Goal: Task Accomplishment & Management: Manage account settings

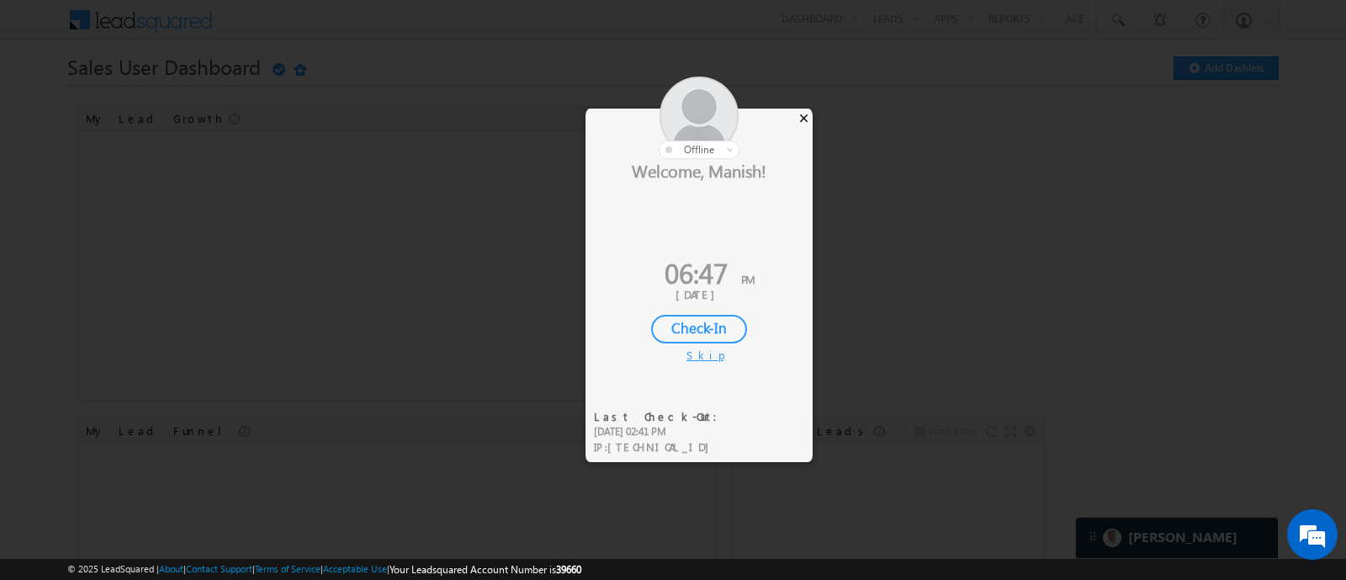
click at [804, 119] on div "×" at bounding box center [804, 118] width 18 height 19
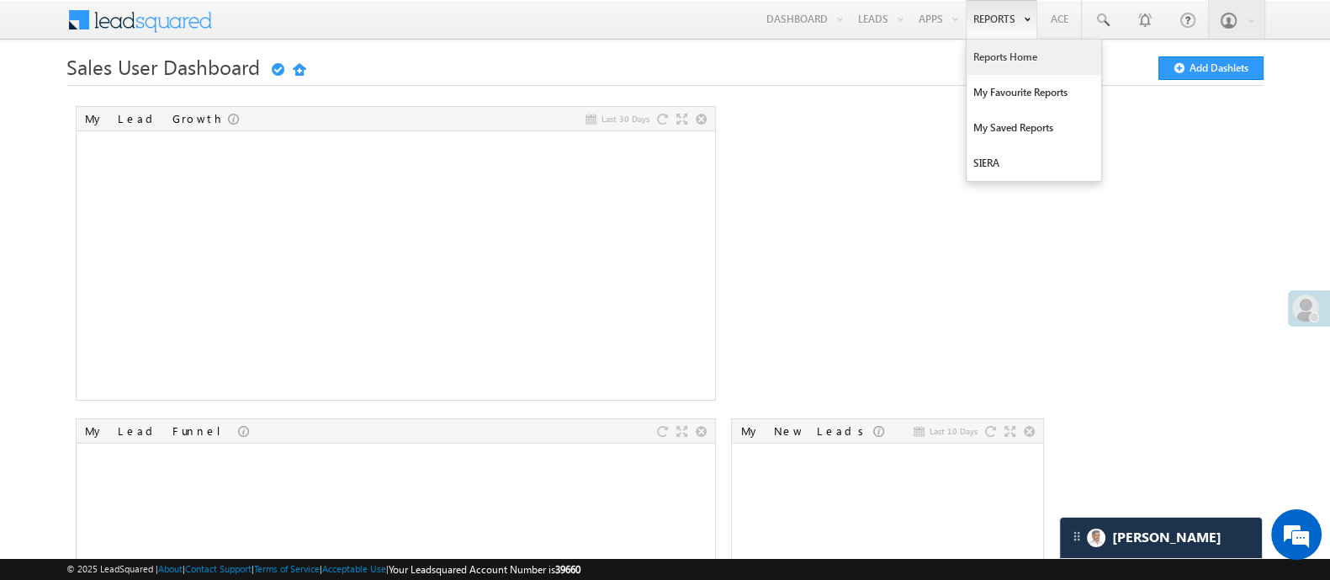
click at [1014, 52] on link "Reports Home" at bounding box center [1033, 57] width 135 height 35
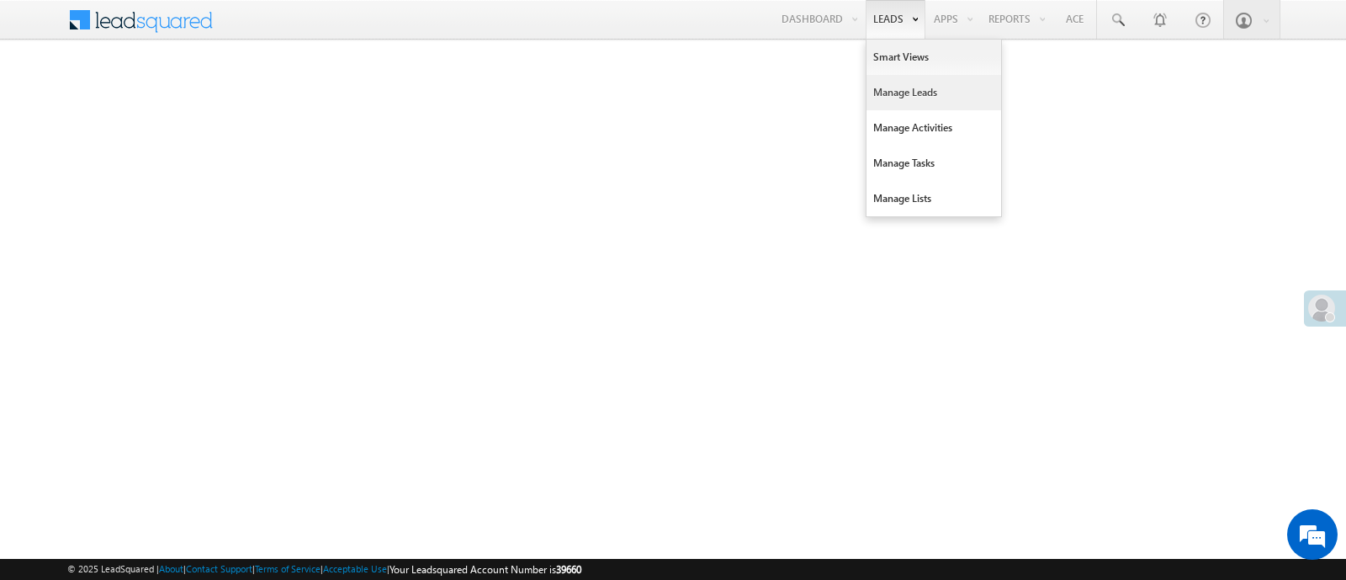
click at [896, 87] on link "Manage Leads" at bounding box center [933, 92] width 135 height 35
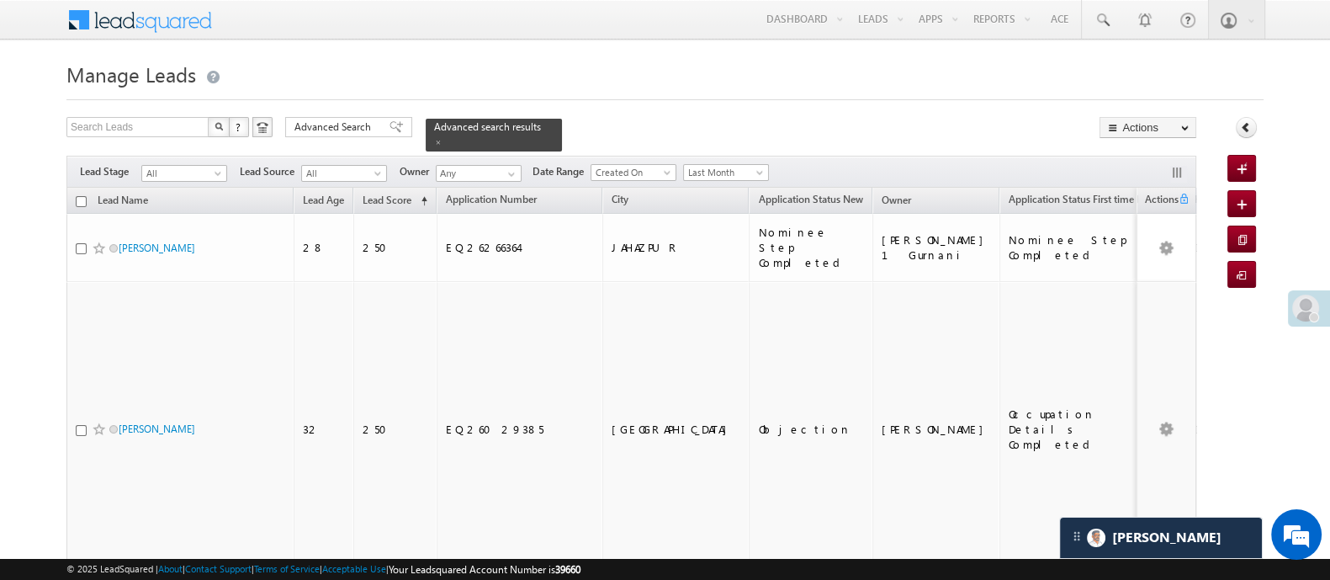
click at [1251, 117] on div "Collapse Panel" at bounding box center [1245, 131] width 36 height 29
click at [1248, 124] on icon at bounding box center [1246, 127] width 12 height 12
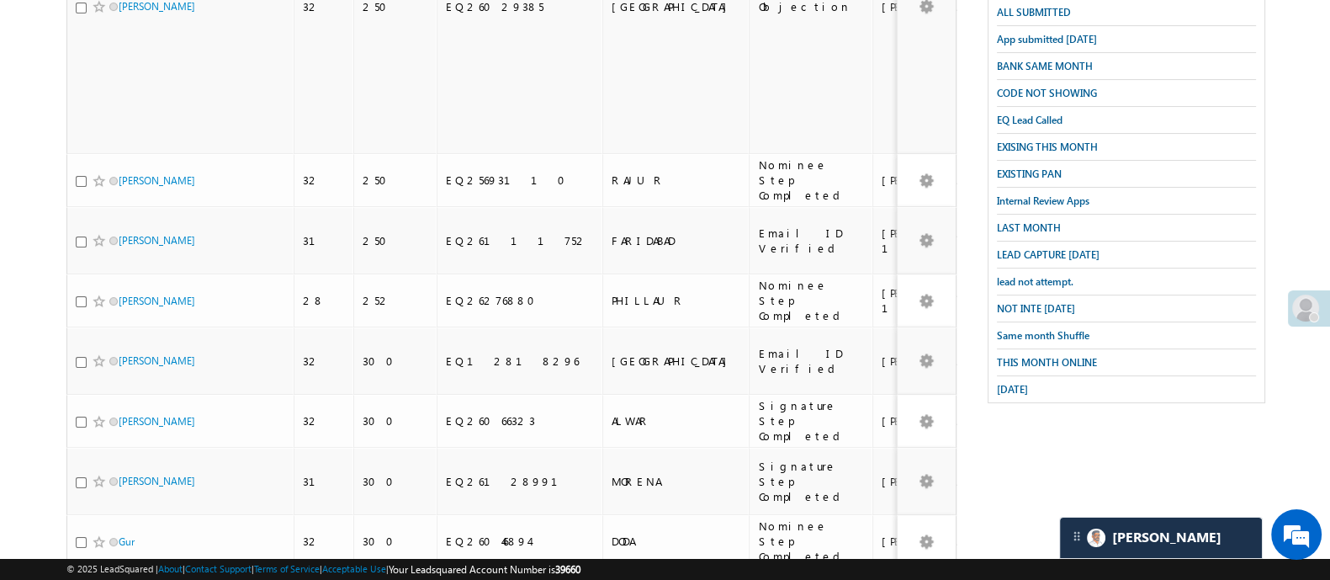
scroll to position [429, 0]
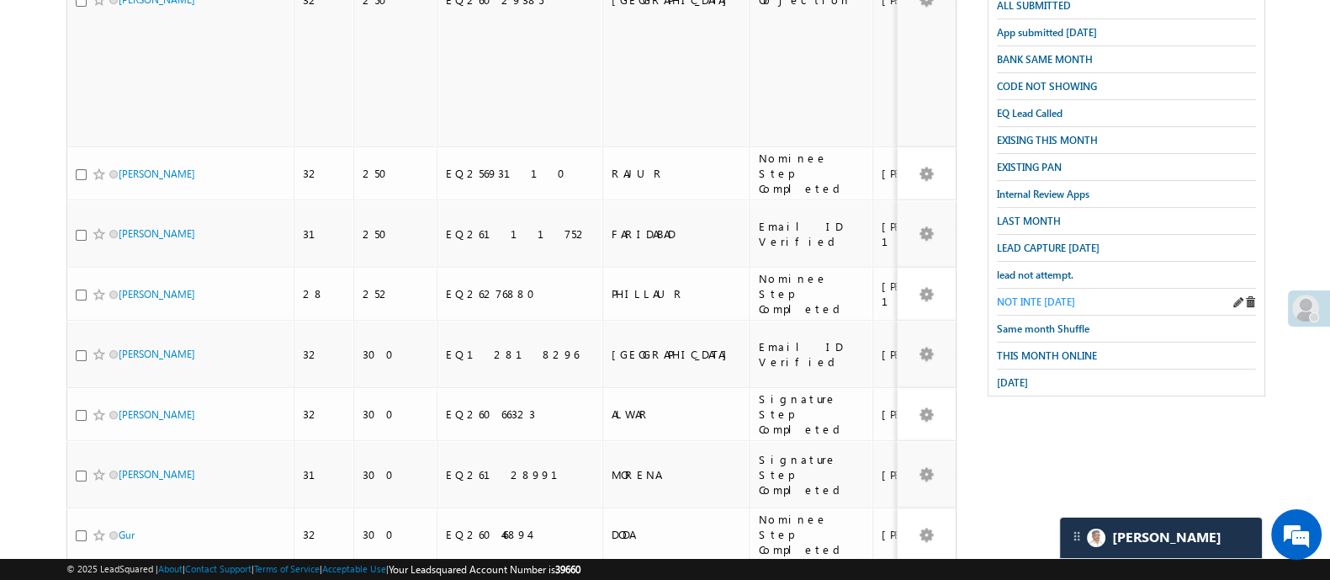
click at [1046, 295] on span "NOT INTE TODAY" at bounding box center [1036, 301] width 78 height 13
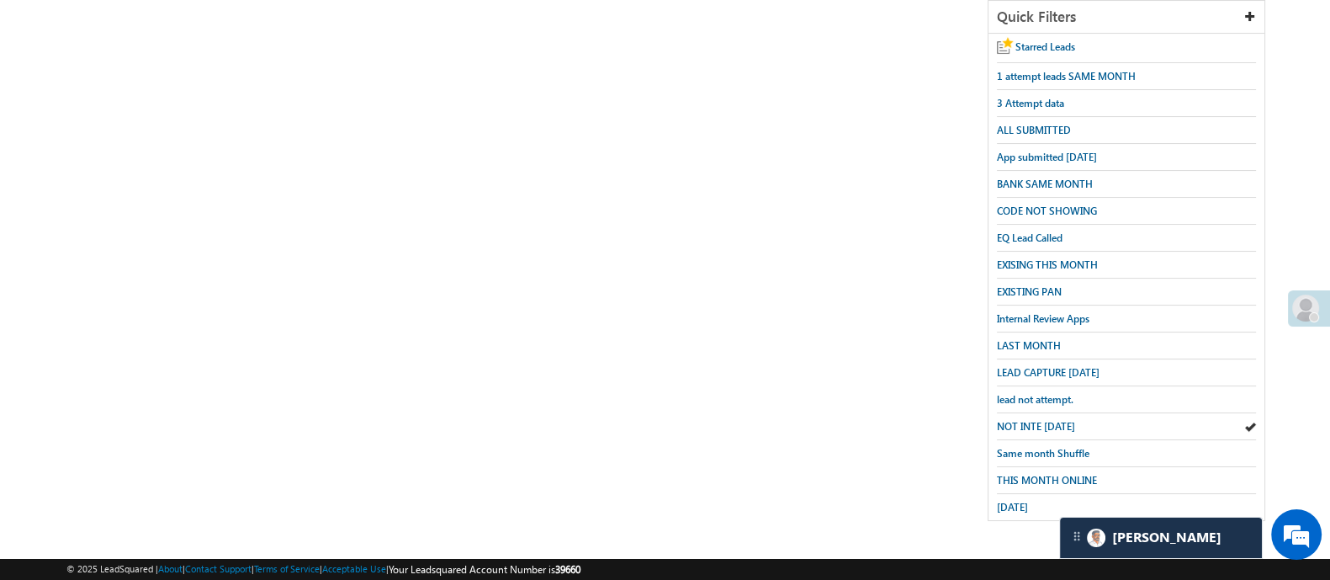
scroll to position [0, 0]
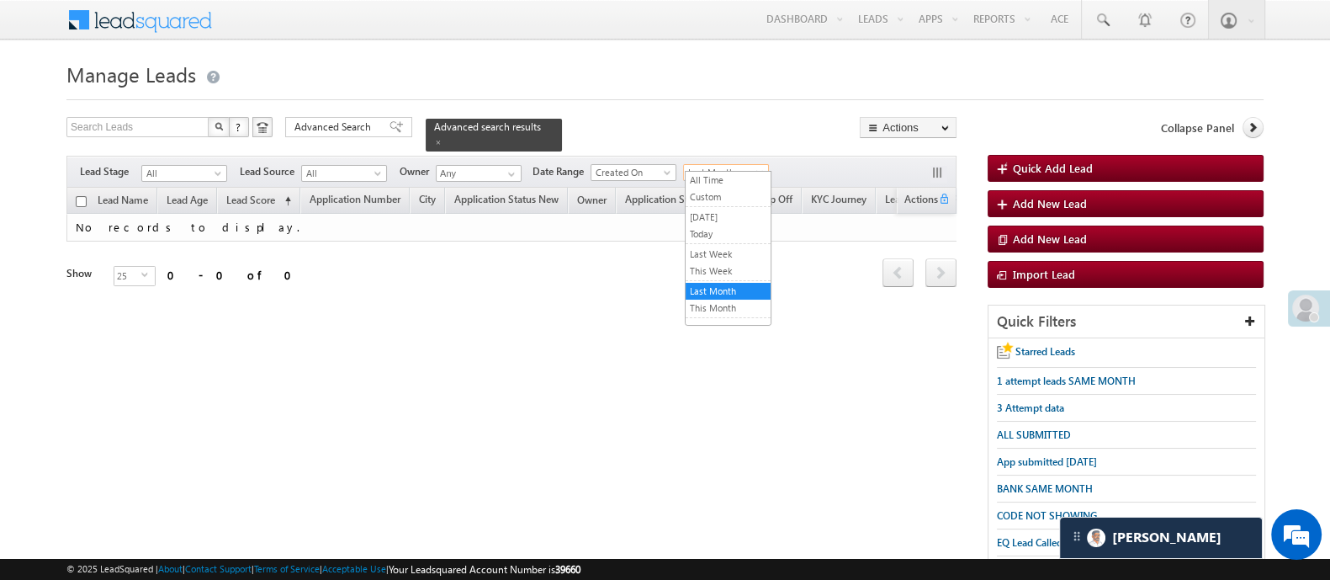
click at [728, 165] on span "Last Month" at bounding box center [724, 172] width 80 height 15
click at [707, 177] on link "All Time" at bounding box center [728, 179] width 85 height 15
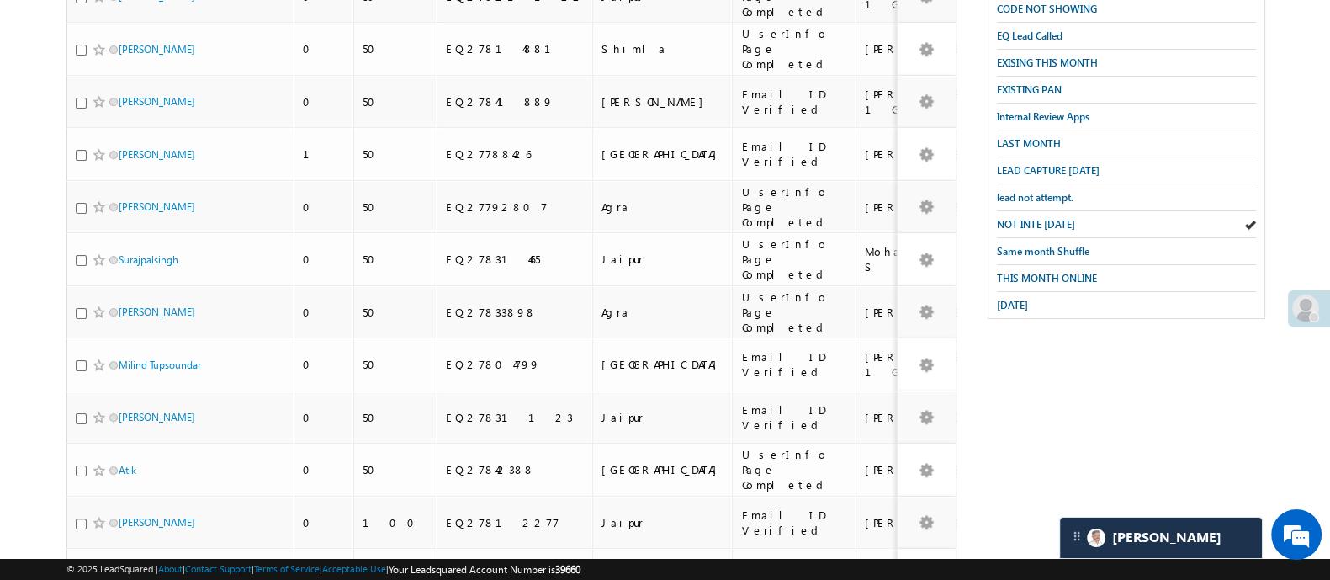
scroll to position [937, 0]
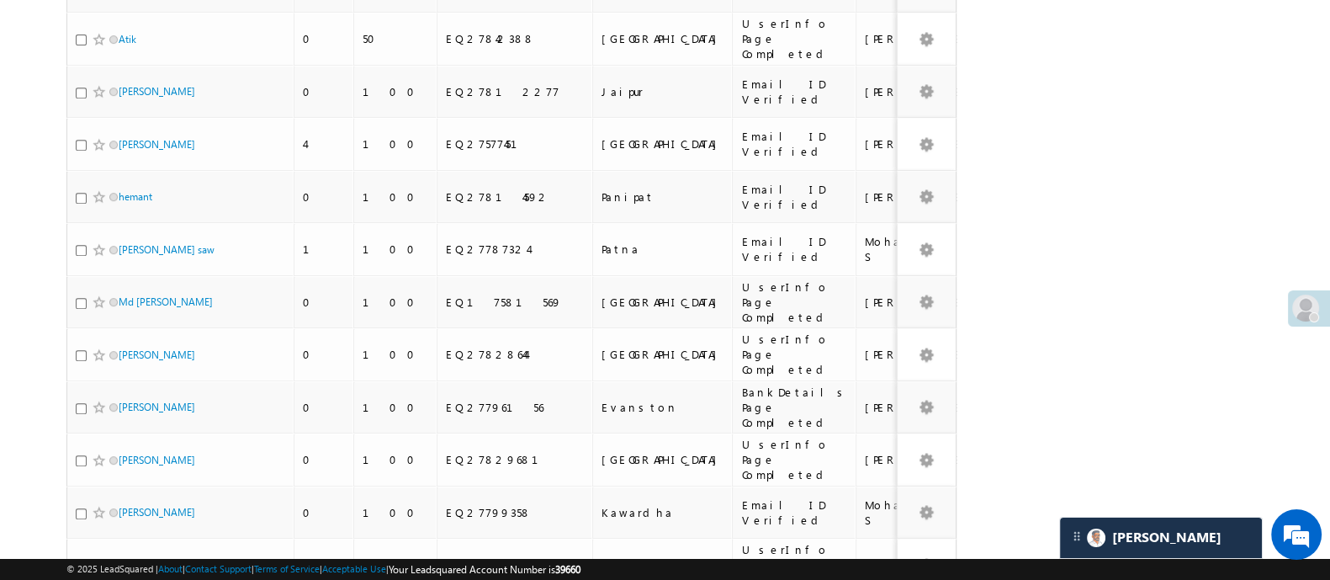
click at [129, 516] on li "50" at bounding box center [124, 517] width 40 height 17
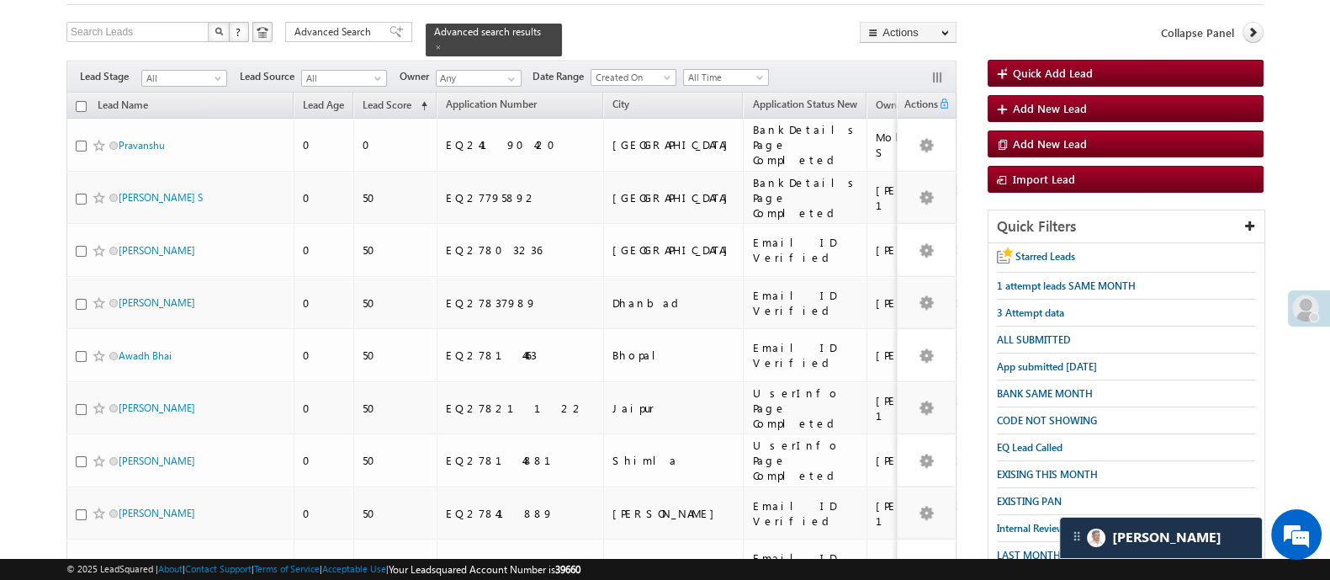
scroll to position [87, 0]
